Goal: Information Seeking & Learning: Learn about a topic

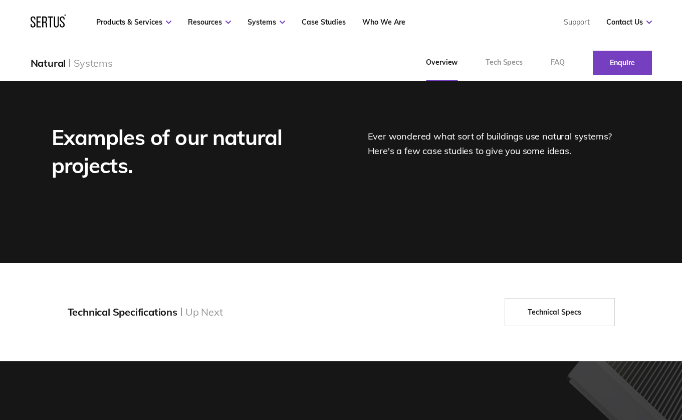
scroll to position [1203, 0]
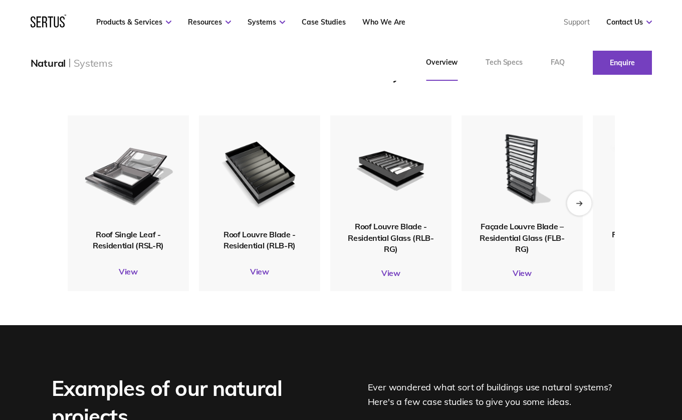
click at [586, 215] on div "Next slide" at bounding box center [579, 203] width 25 height 25
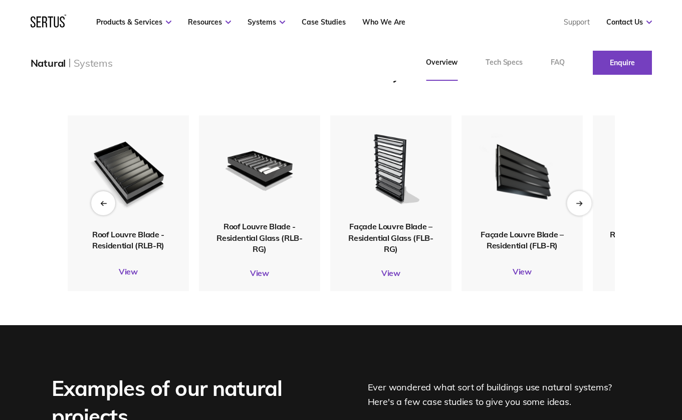
click at [577, 206] on icon "Next slide" at bounding box center [579, 203] width 7 height 6
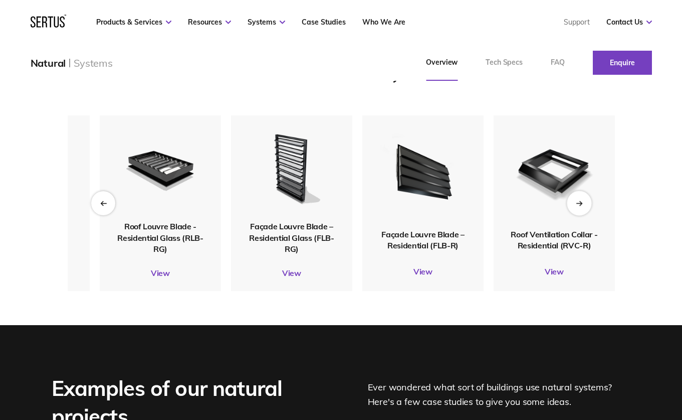
click at [577, 206] on icon "Next slide" at bounding box center [579, 203] width 7 height 6
click at [577, 203] on icon "Next slide" at bounding box center [579, 203] width 6 height 0
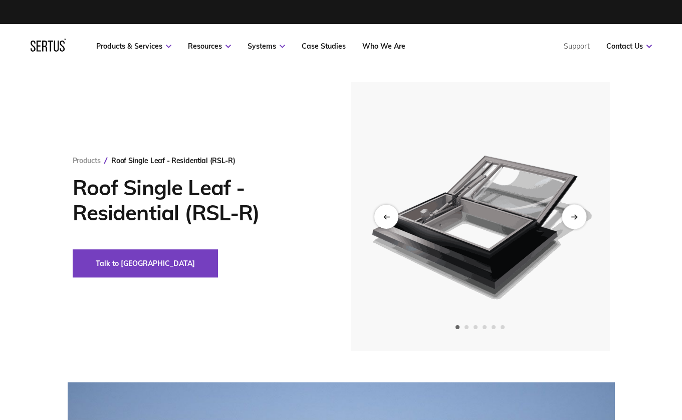
click at [572, 215] on icon "Next slide" at bounding box center [574, 217] width 7 height 6
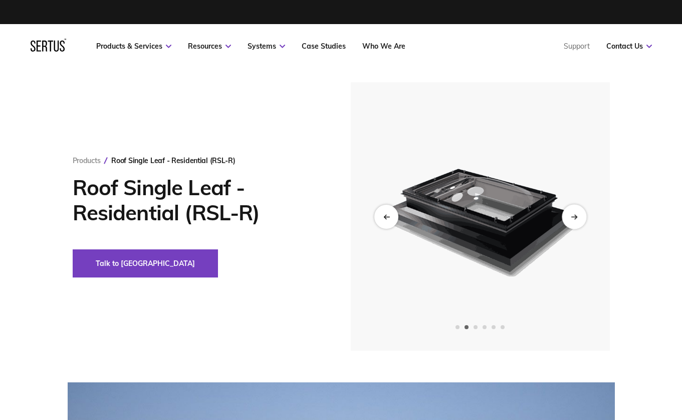
click at [573, 215] on icon "Next slide" at bounding box center [574, 217] width 7 height 6
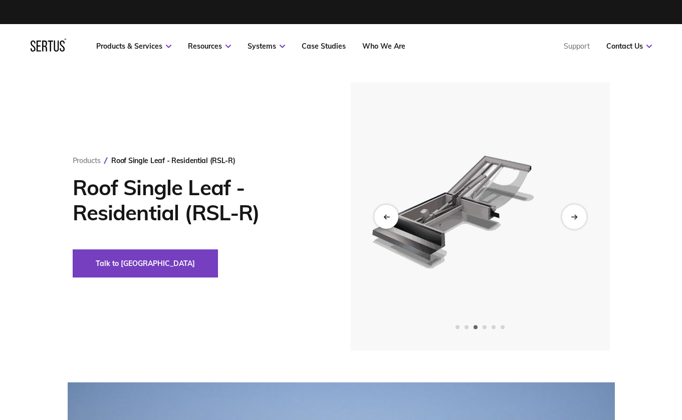
click at [574, 215] on icon "Next slide" at bounding box center [574, 217] width 7 height 6
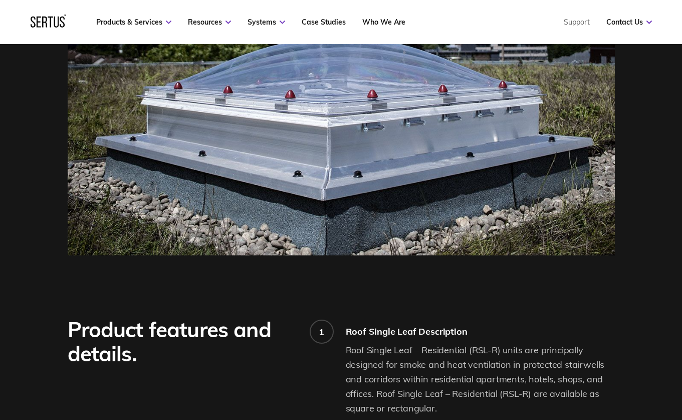
scroll to position [301, 0]
